Goal: Task Accomplishment & Management: Use online tool/utility

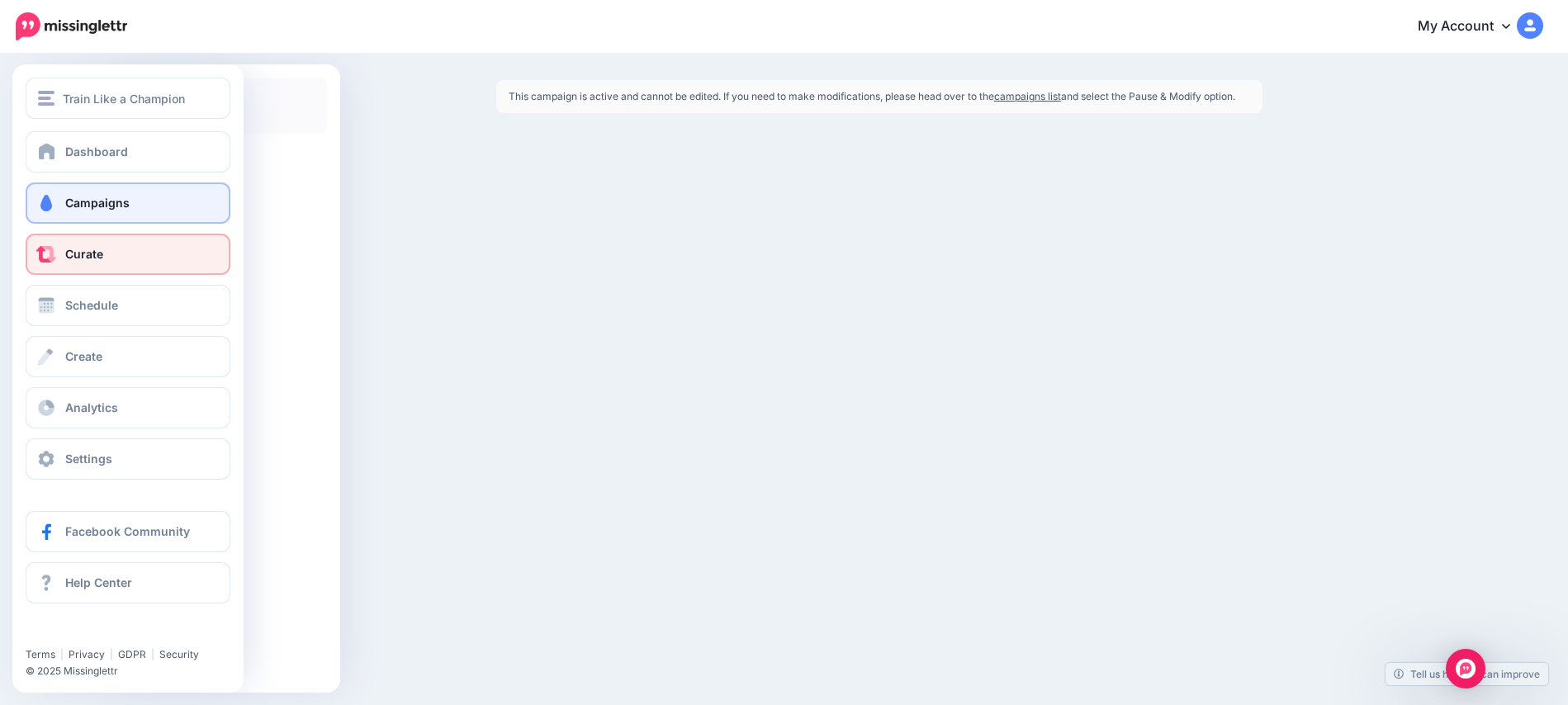
click at [82, 252] on span "Curate" at bounding box center [84, 253] width 38 height 14
click at [86, 256] on span "Curate" at bounding box center [84, 253] width 38 height 14
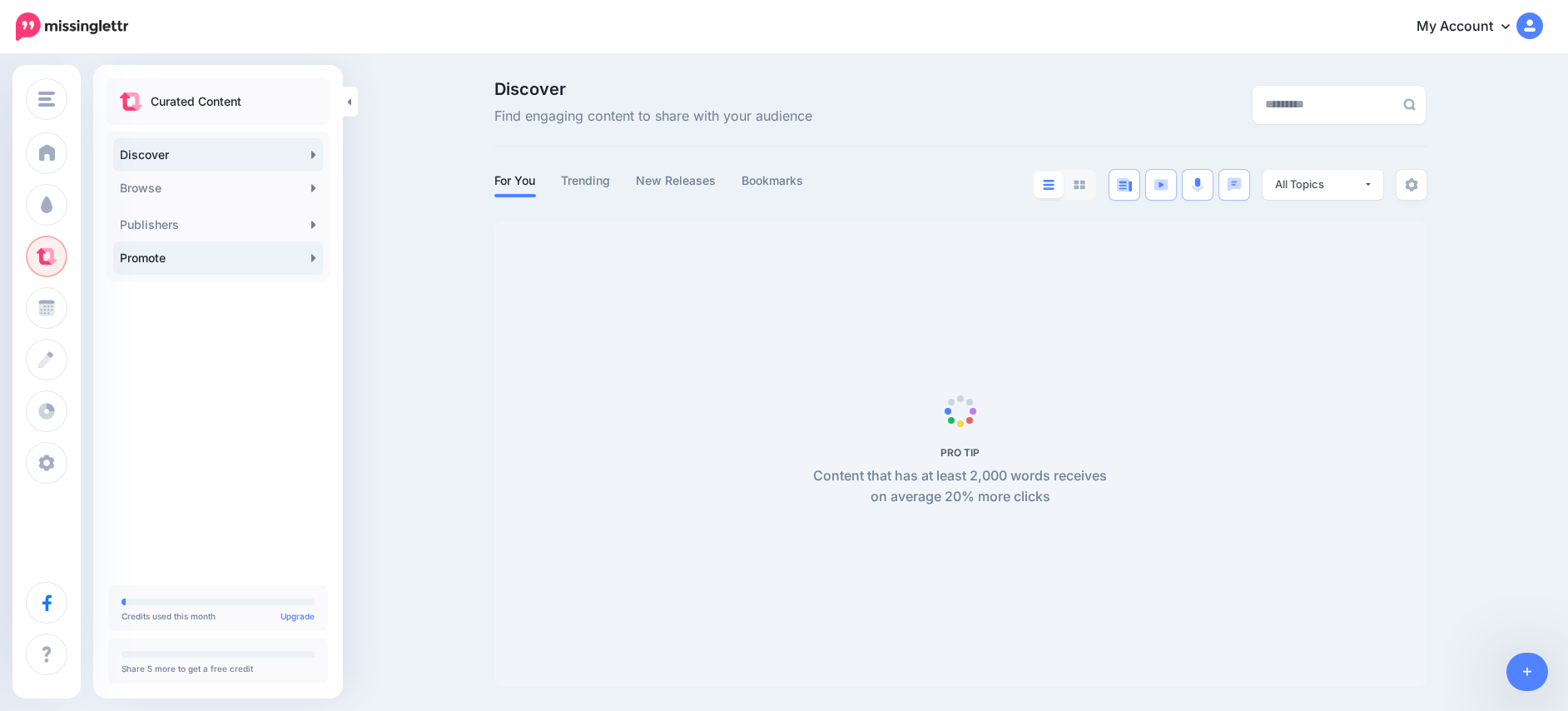
click at [192, 259] on link "Promote" at bounding box center [218, 258] width 210 height 33
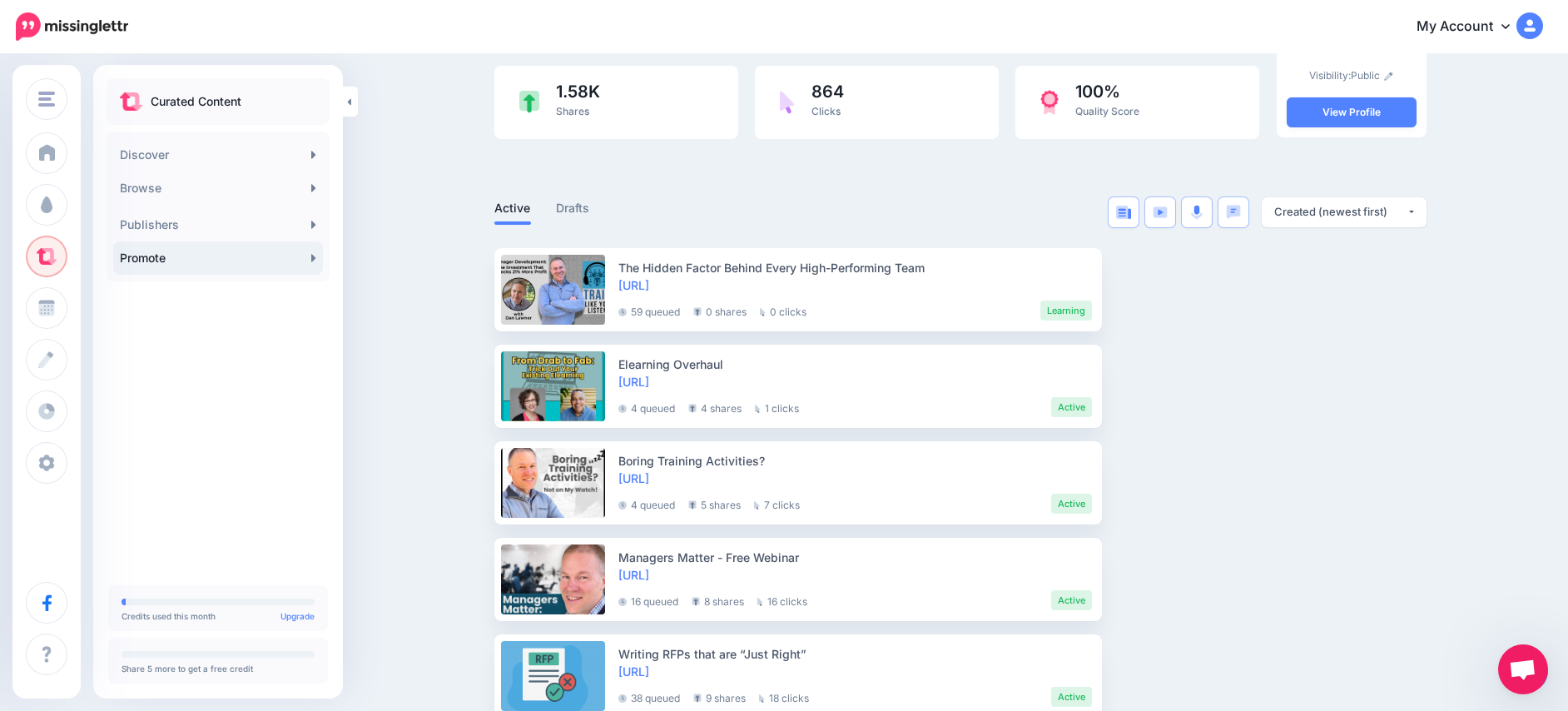
scroll to position [250, 0]
